Goal: Information Seeking & Learning: Find specific fact

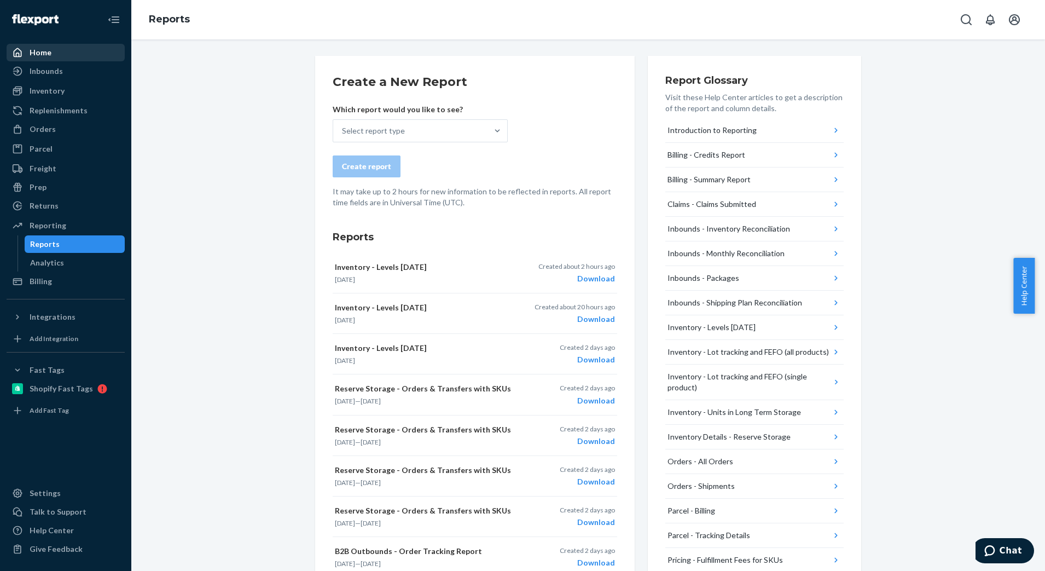
click at [39, 53] on div "Home" at bounding box center [41, 52] width 22 height 11
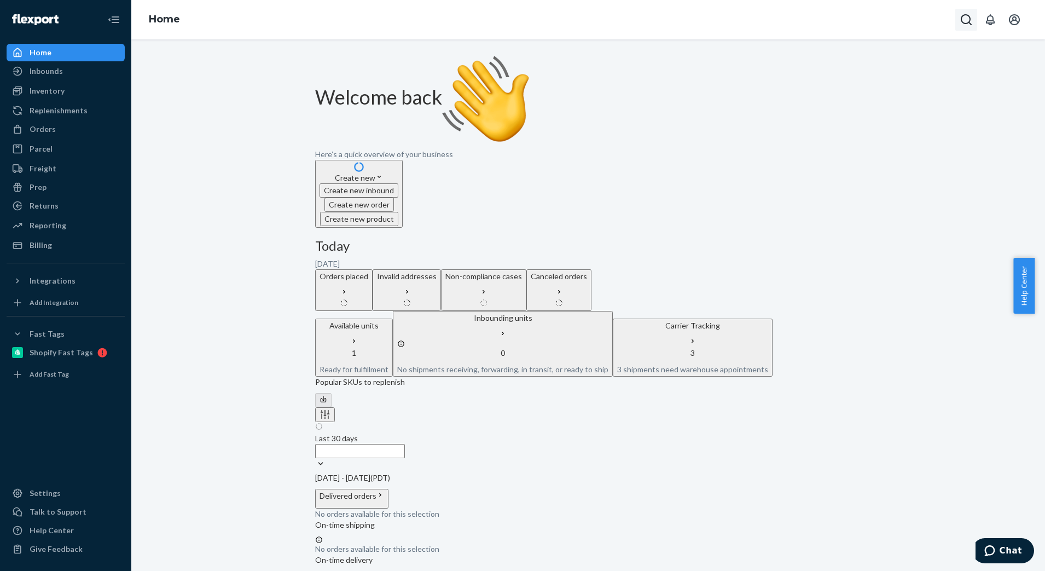
click at [962, 20] on icon "Open Search Box" at bounding box center [966, 19] width 11 height 11
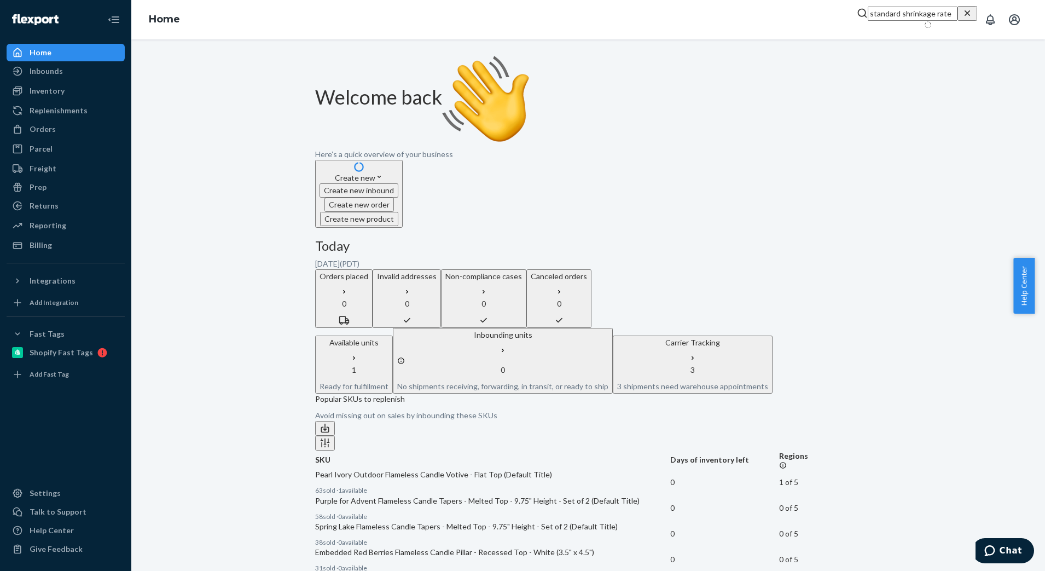
type input "standard shrinkage rate"
